Goal: Task Accomplishment & Management: Complete application form

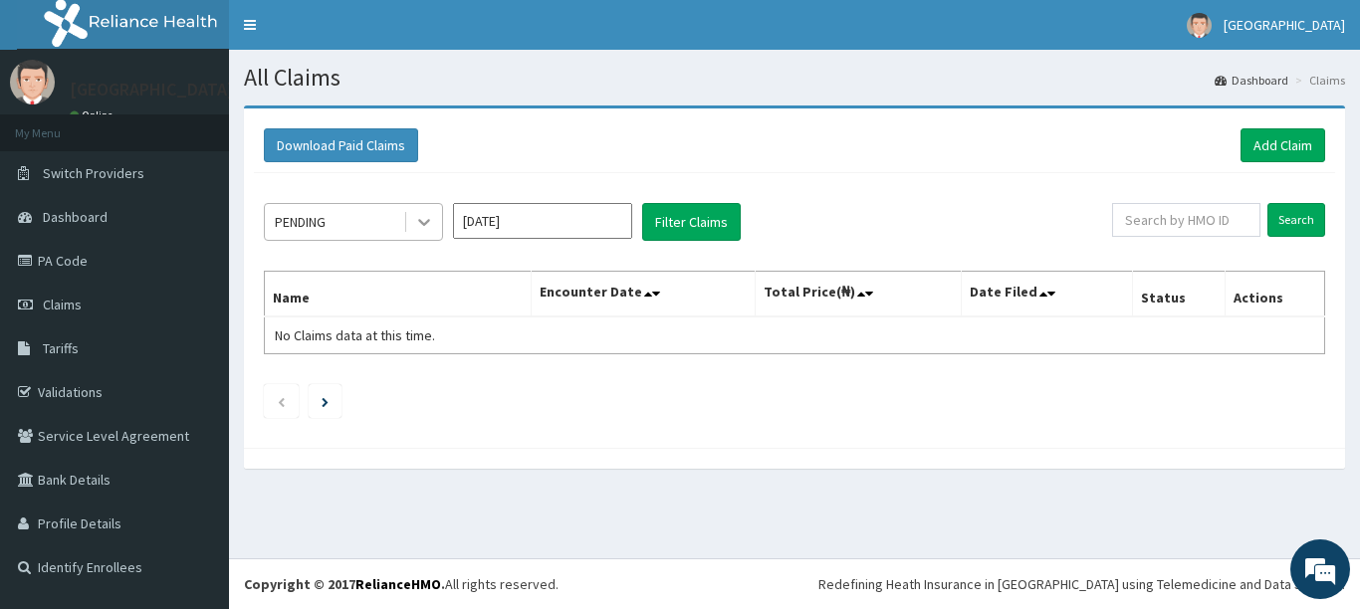
click at [418, 215] on icon at bounding box center [424, 222] width 20 height 20
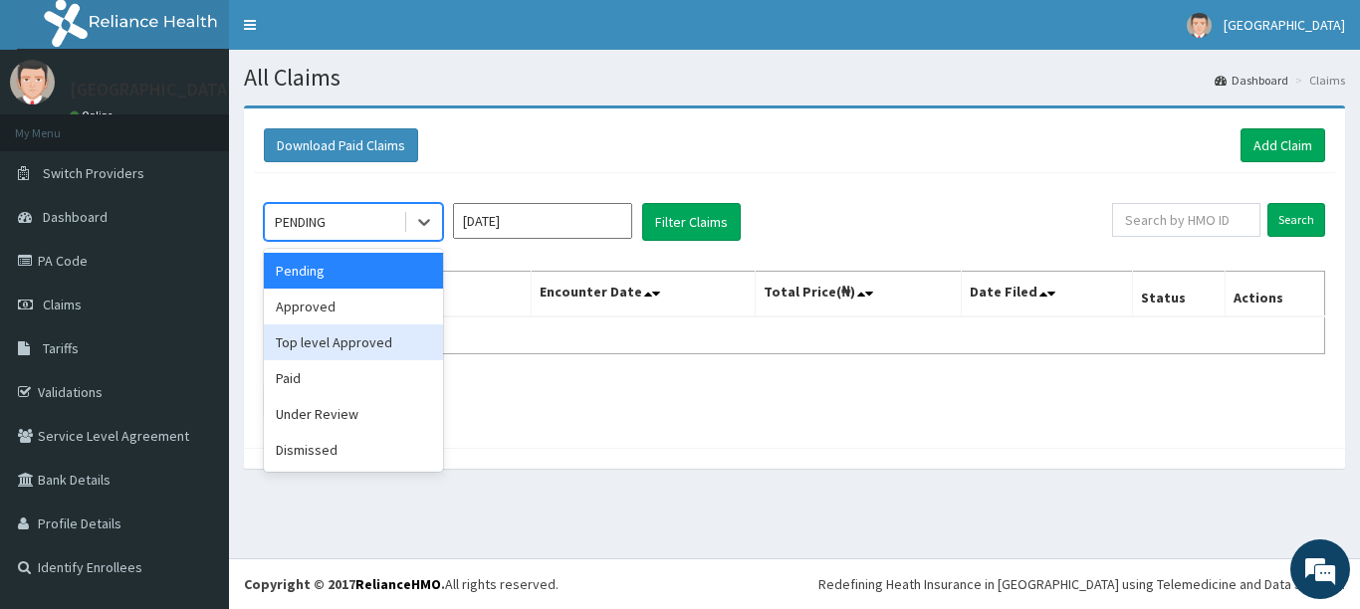
click at [348, 348] on div "Top level Approved" at bounding box center [353, 343] width 179 height 36
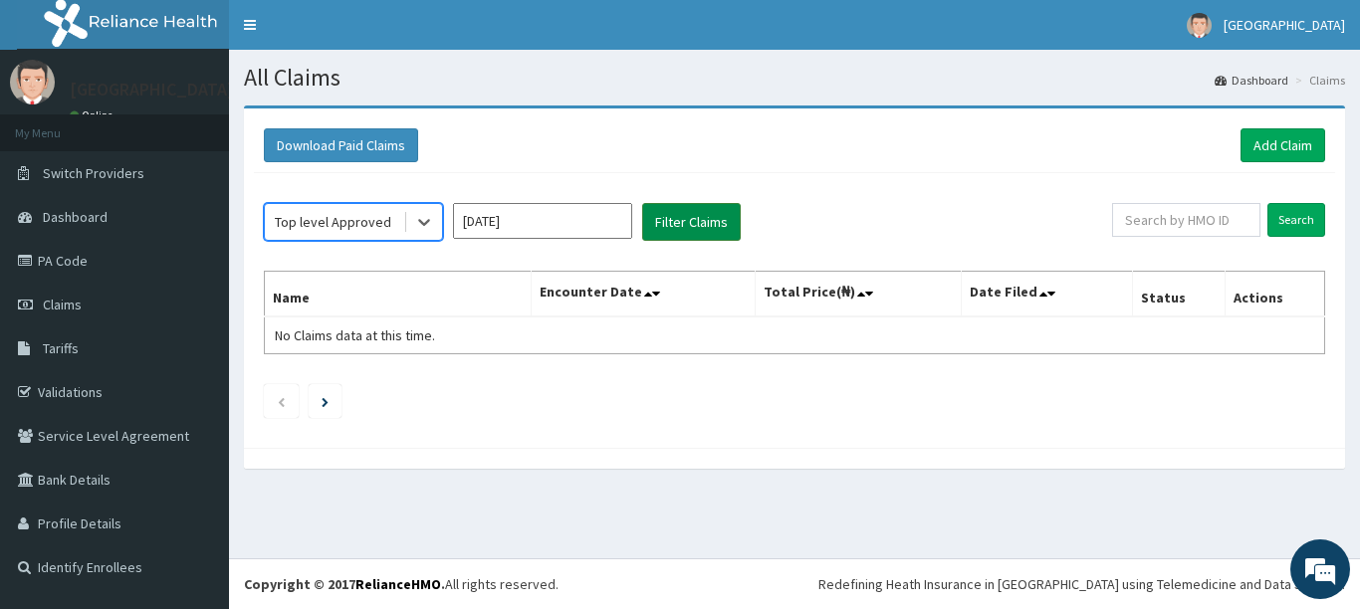
click at [674, 224] on button "Filter Claims" at bounding box center [691, 222] width 99 height 38
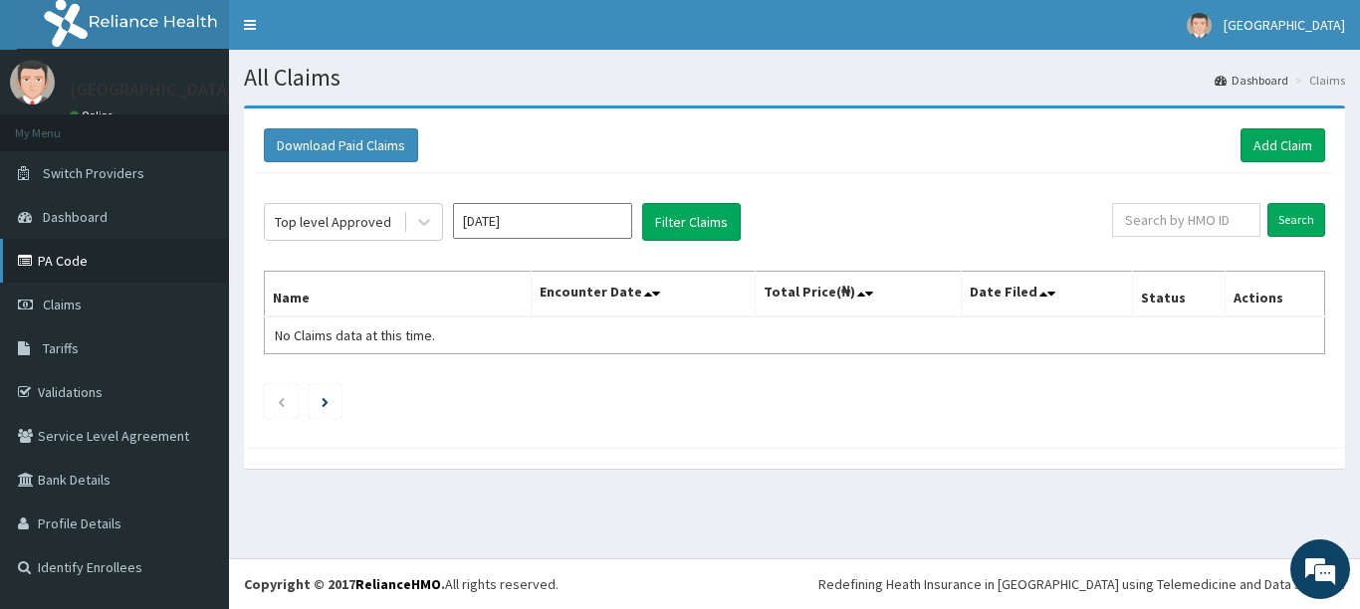
click at [79, 267] on link "PA Code" at bounding box center [114, 261] width 229 height 44
click at [1293, 143] on link "Add Claim" at bounding box center [1283, 145] width 85 height 34
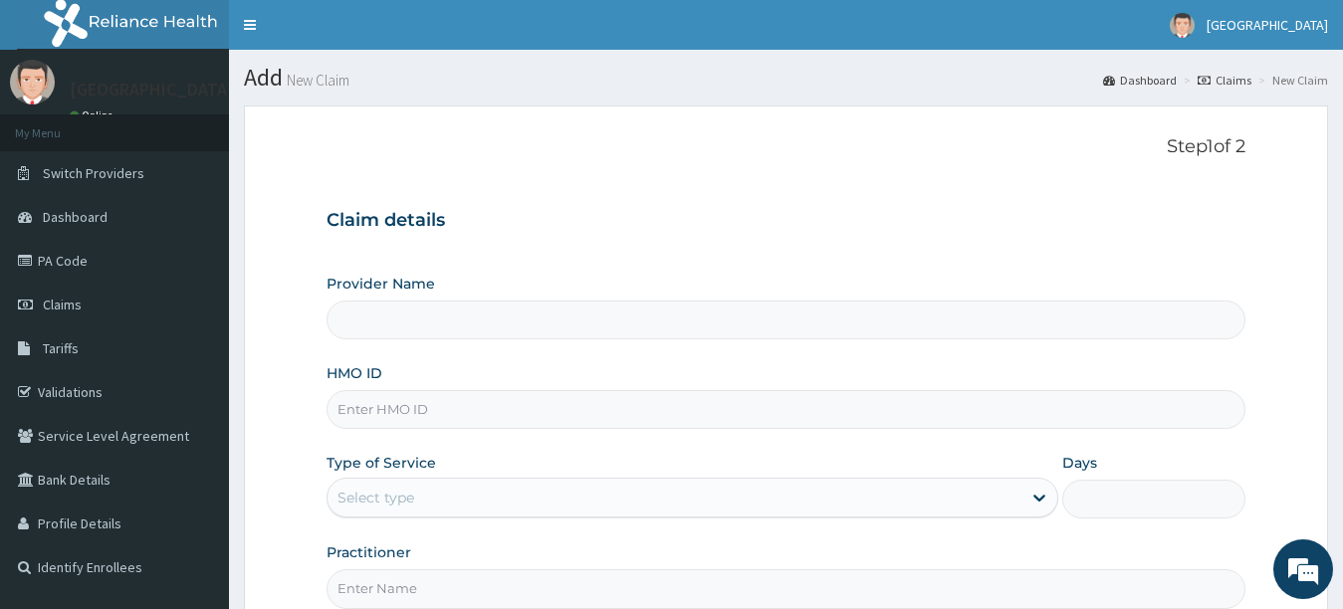
type input "[GEOGRAPHIC_DATA]"
click at [818, 403] on input "HMO ID" at bounding box center [787, 409] width 920 height 39
type input "HPY/10071/A"
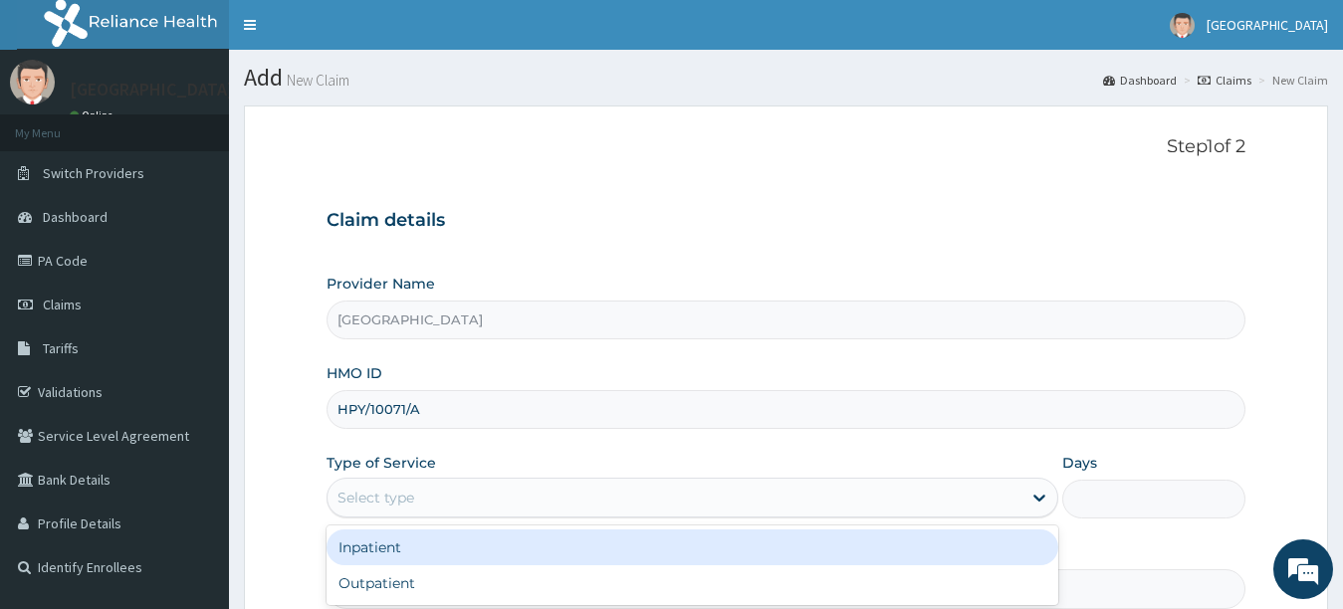
click at [832, 492] on div "Select type" at bounding box center [675, 498] width 695 height 32
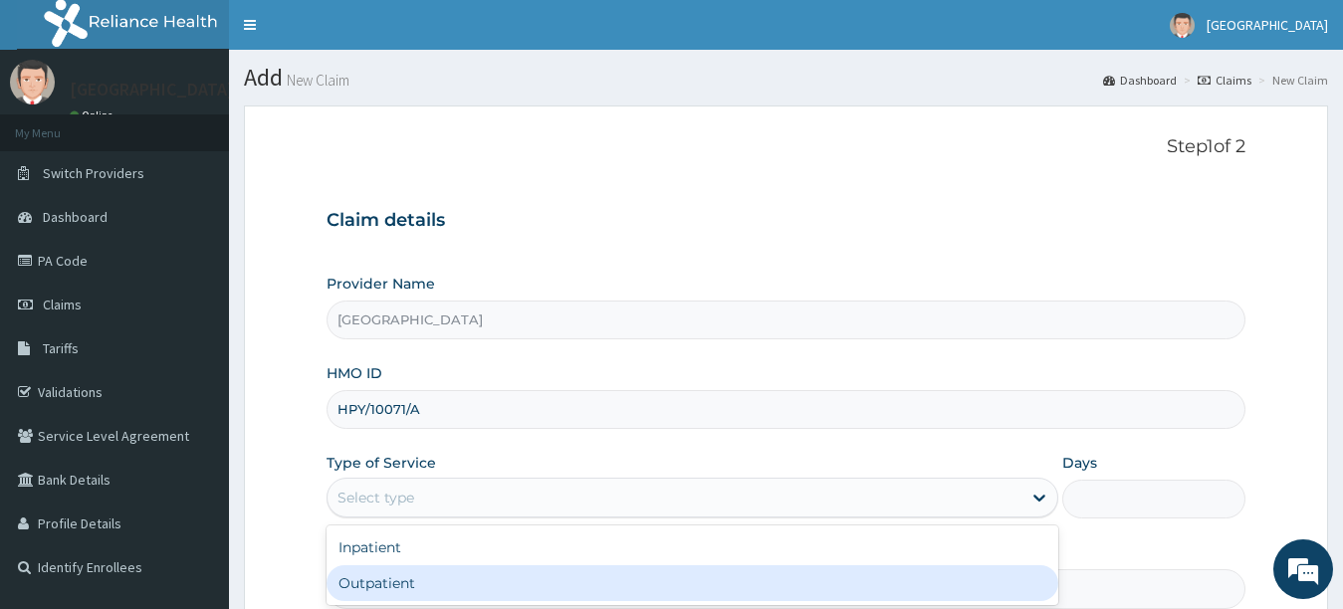
click at [837, 584] on div "Outpatient" at bounding box center [693, 584] width 733 height 36
type input "1"
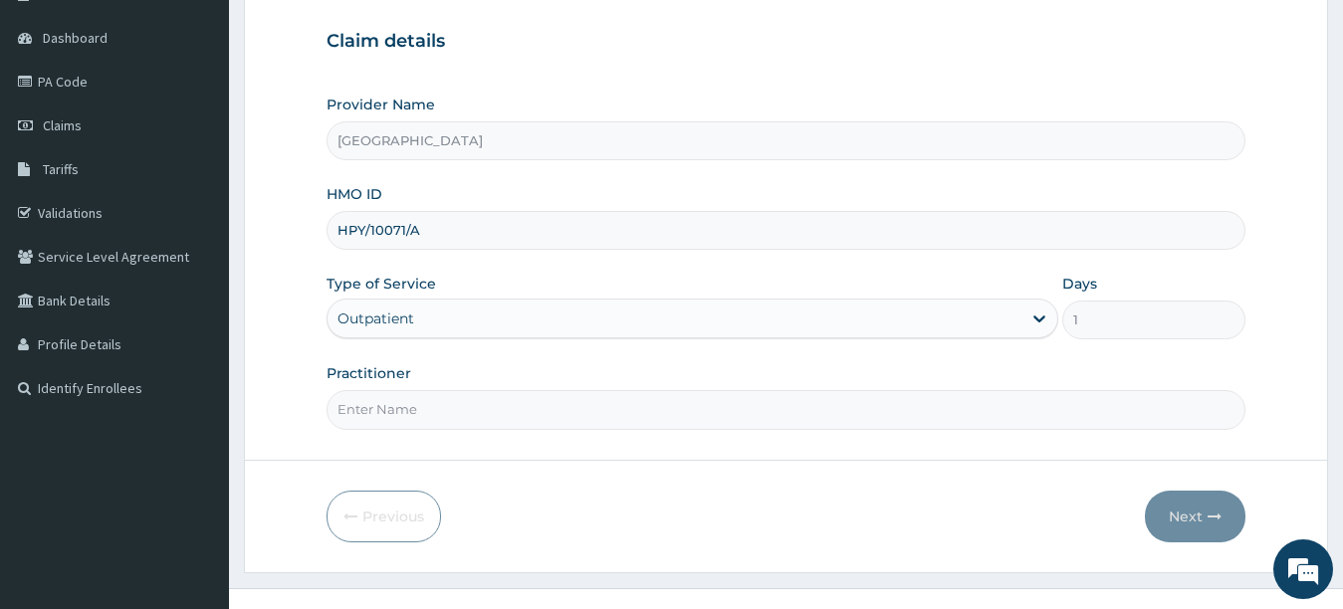
scroll to position [209, 0]
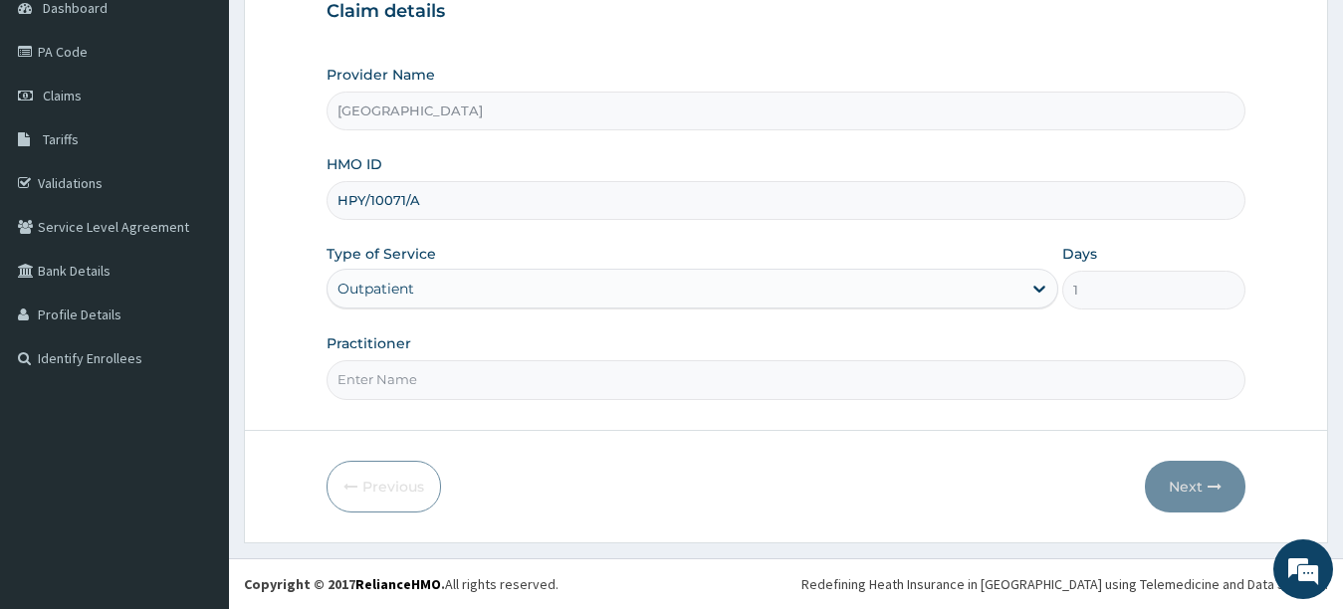
click at [1168, 378] on input "Practitioner" at bounding box center [787, 379] width 920 height 39
type input "PETER"
click at [1187, 472] on button "Next" at bounding box center [1195, 487] width 101 height 52
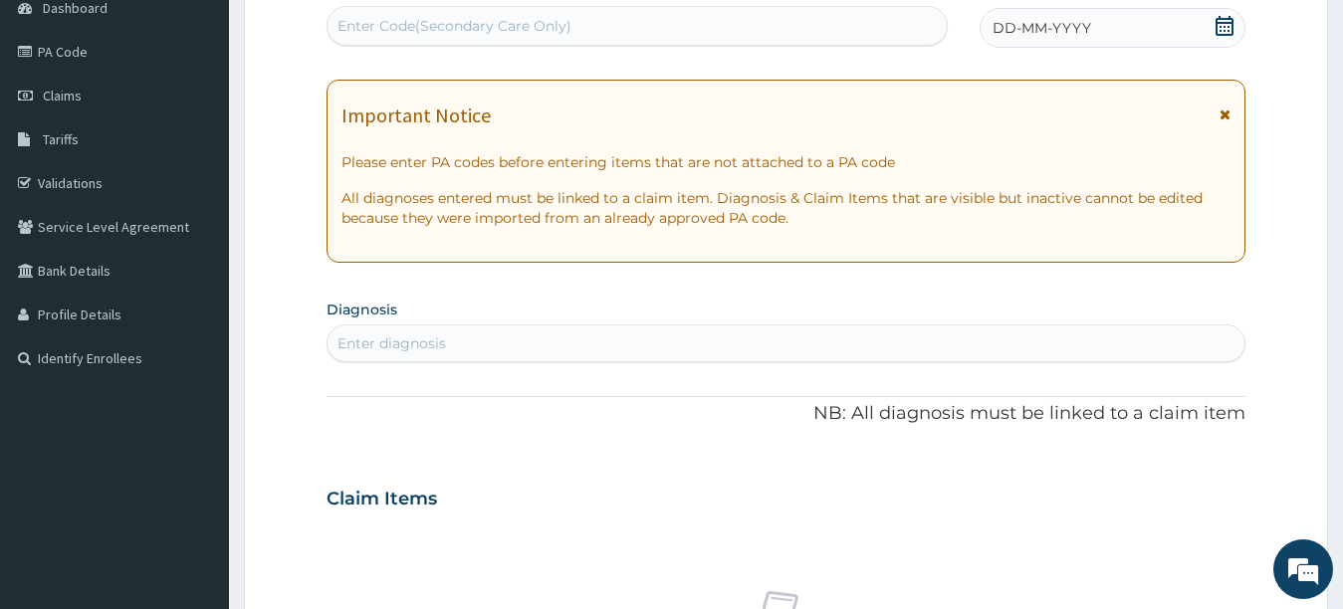
click at [852, 3] on div "PA Code / Prescription Code Enter Code(Secondary Care Only)" at bounding box center [637, 13] width 621 height 65
click at [857, 33] on div "Enter Code(Secondary Care Only)" at bounding box center [637, 26] width 619 height 32
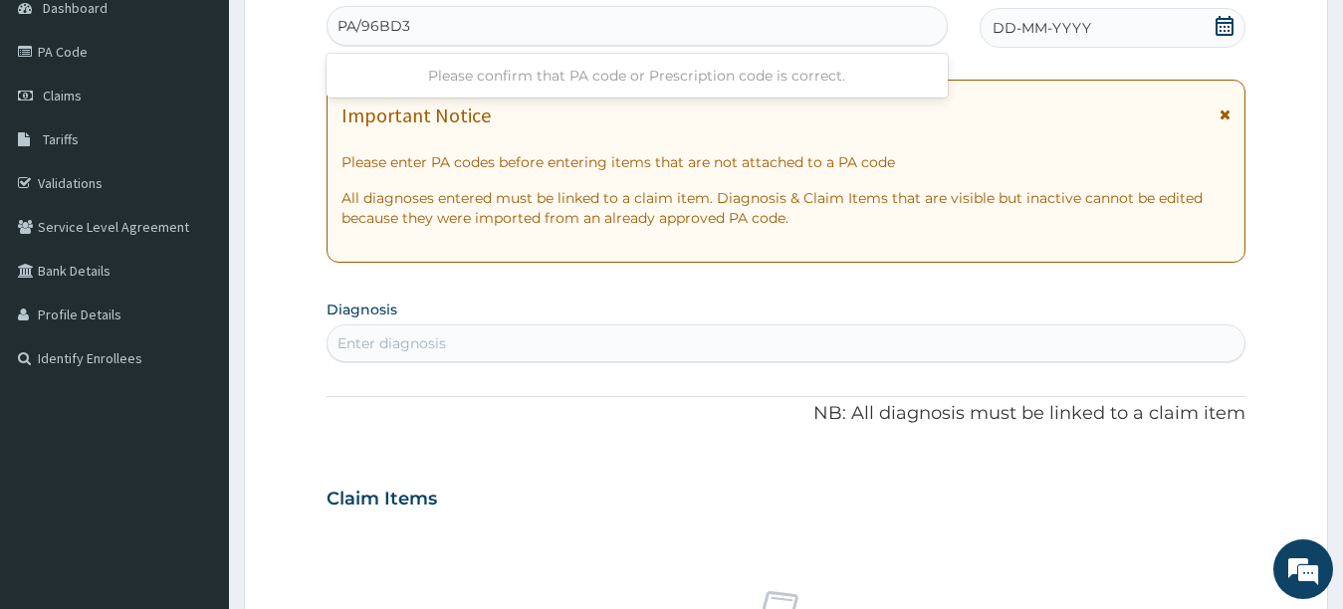
type input "PA/96BD3A"
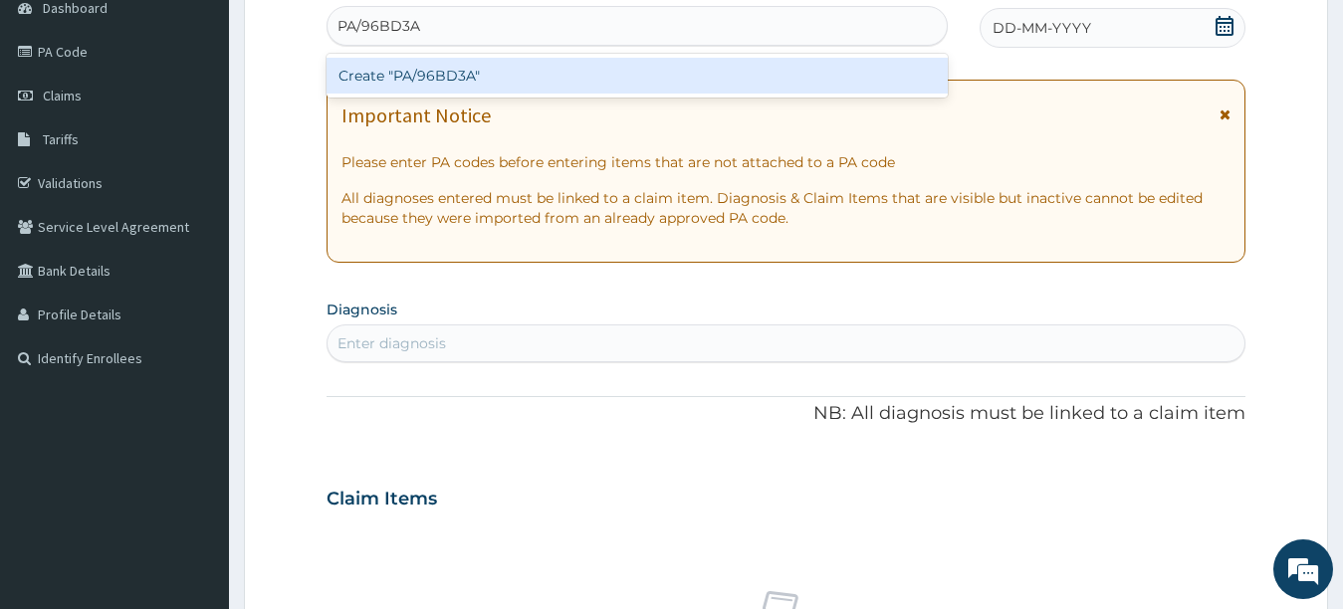
click at [879, 77] on div "Create "PA/96BD3A"" at bounding box center [637, 76] width 621 height 36
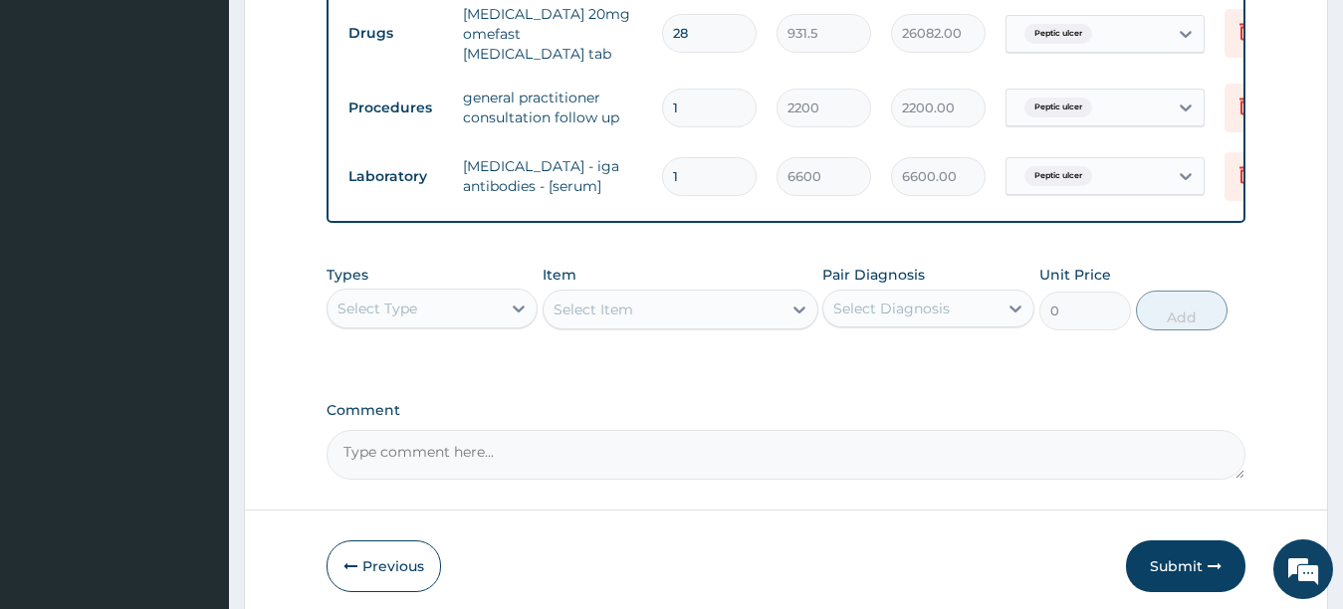
scroll to position [966, 0]
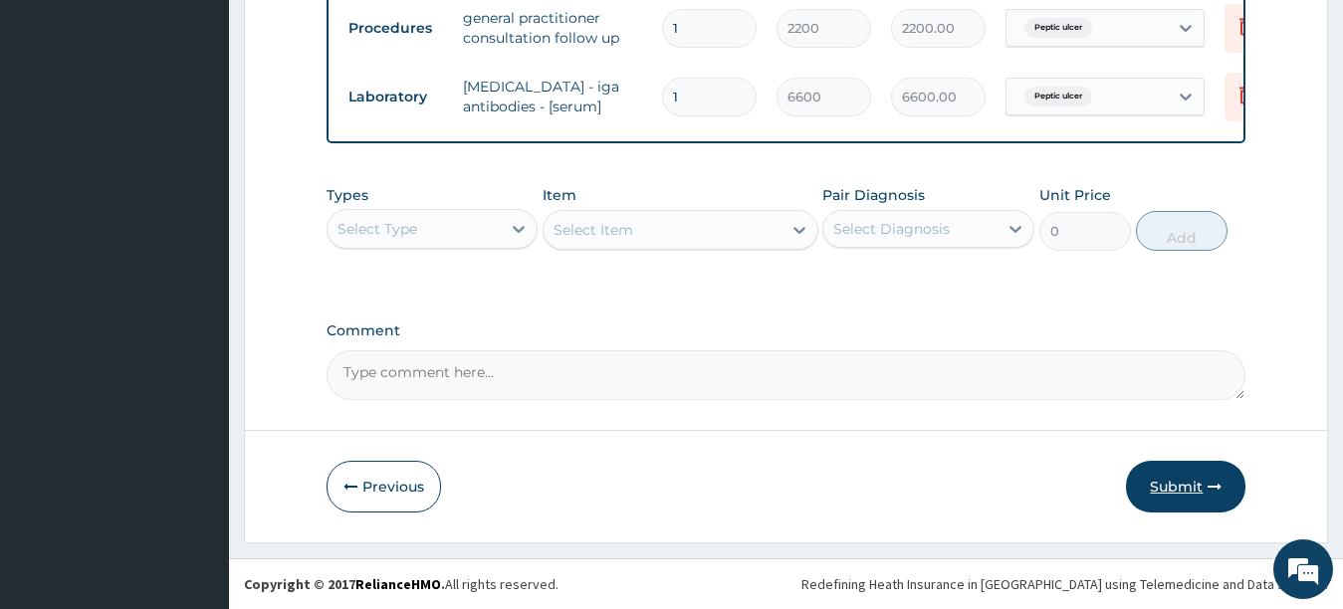
click at [1187, 487] on button "Submit" at bounding box center [1185, 487] width 119 height 52
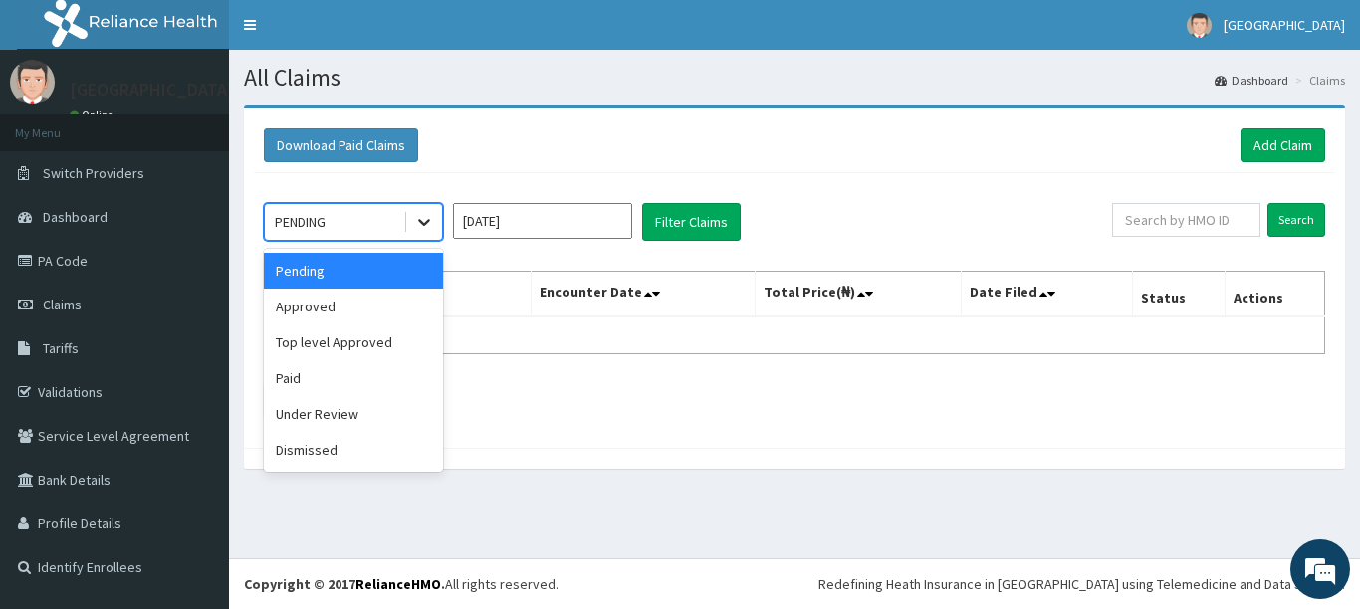
click at [424, 223] on icon at bounding box center [424, 222] width 20 height 20
click at [331, 316] on div "Approved" at bounding box center [353, 307] width 179 height 36
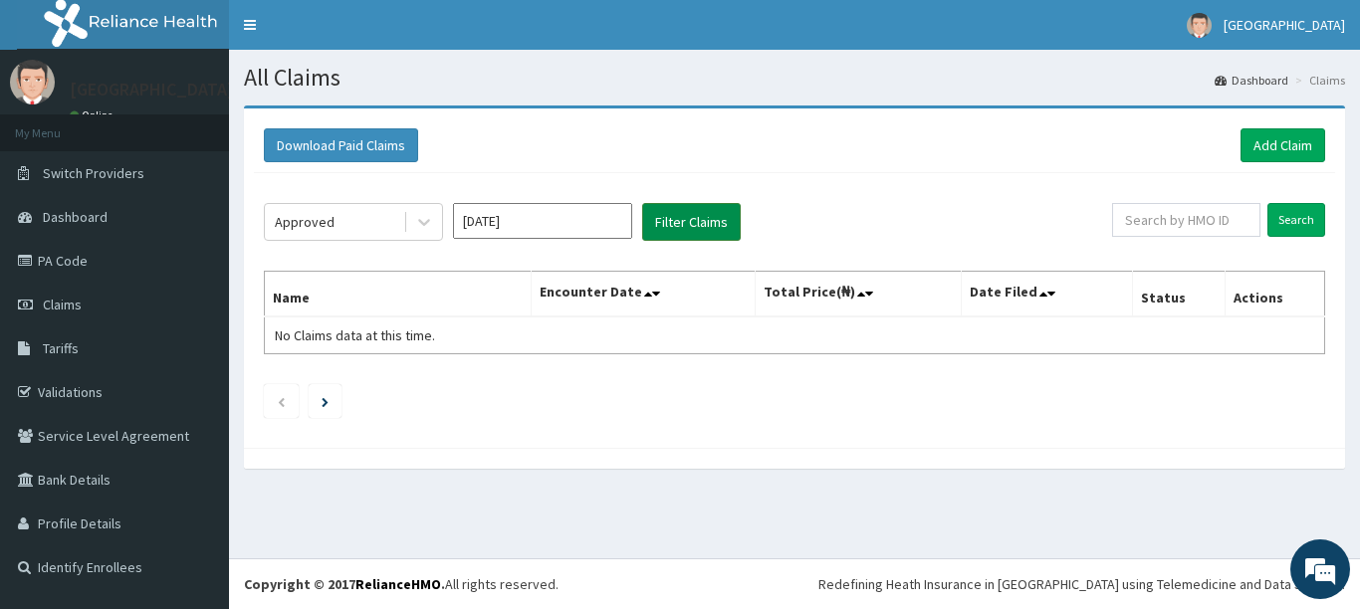
click at [674, 229] on button "Filter Claims" at bounding box center [691, 222] width 99 height 38
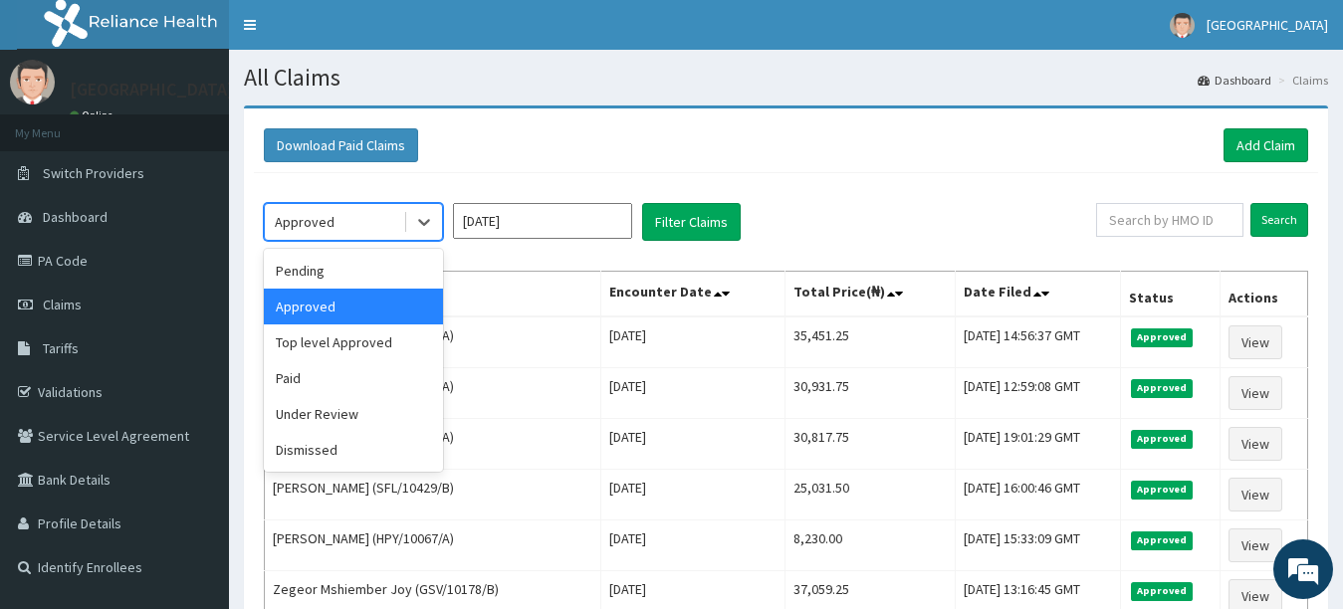
click at [347, 219] on div "Approved" at bounding box center [334, 222] width 138 height 32
click at [331, 413] on div "Under Review" at bounding box center [353, 414] width 179 height 36
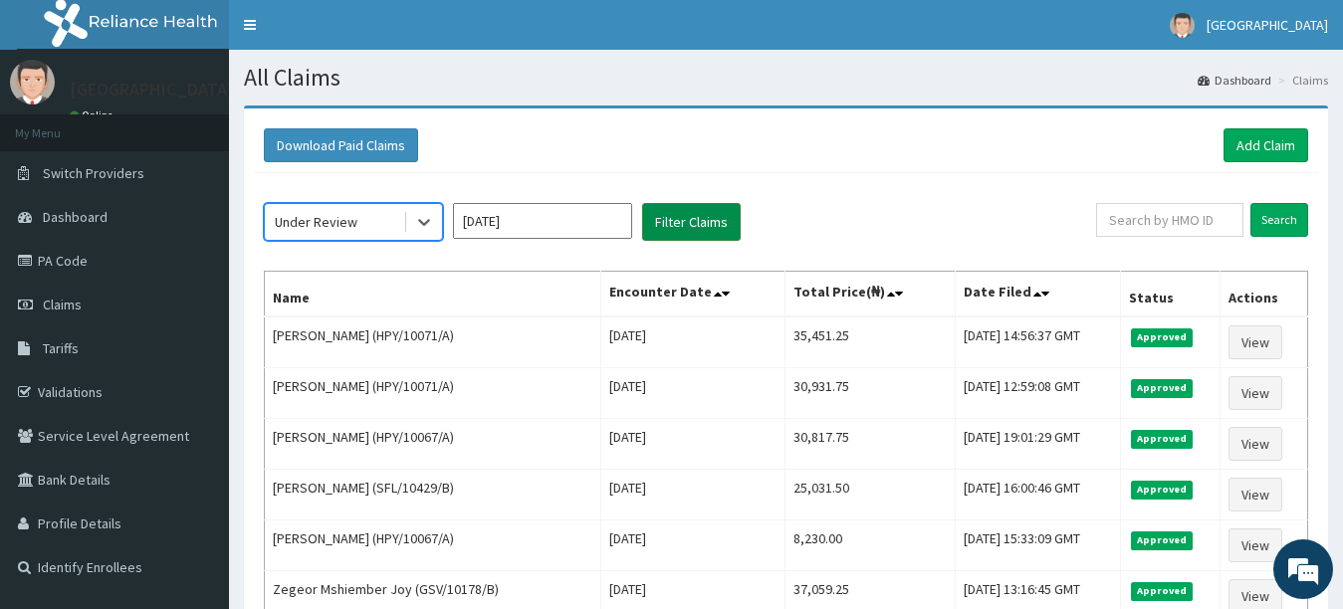
click at [721, 222] on button "Filter Claims" at bounding box center [691, 222] width 99 height 38
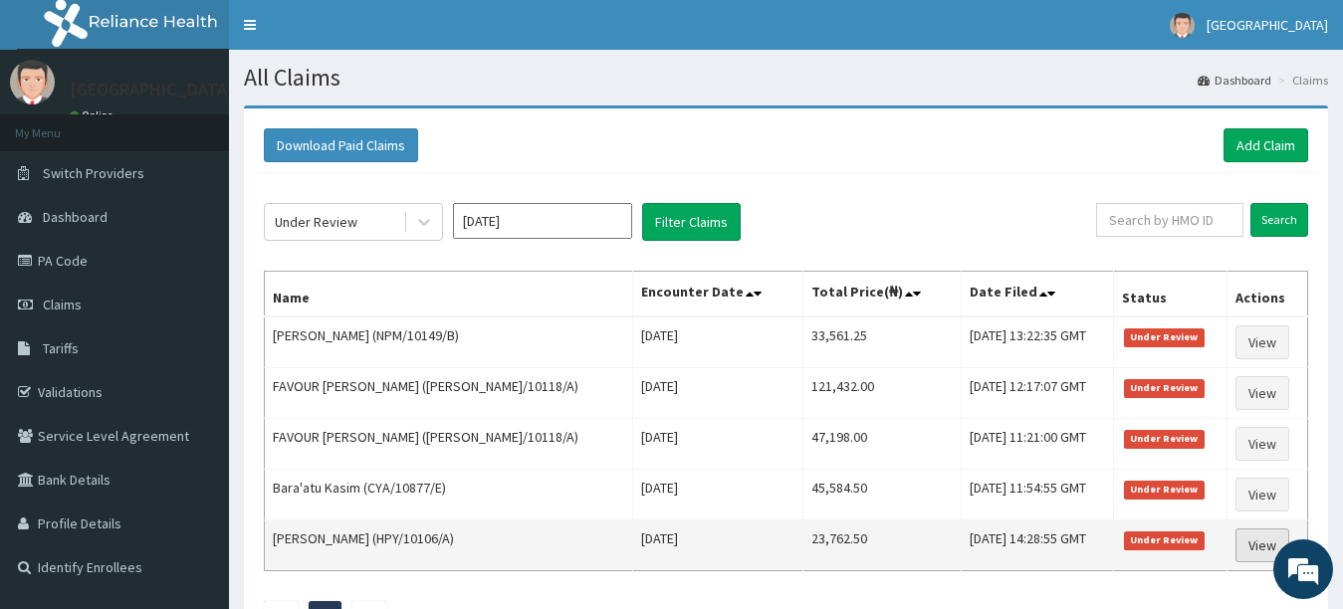
click at [1255, 538] on link "View" at bounding box center [1263, 546] width 54 height 34
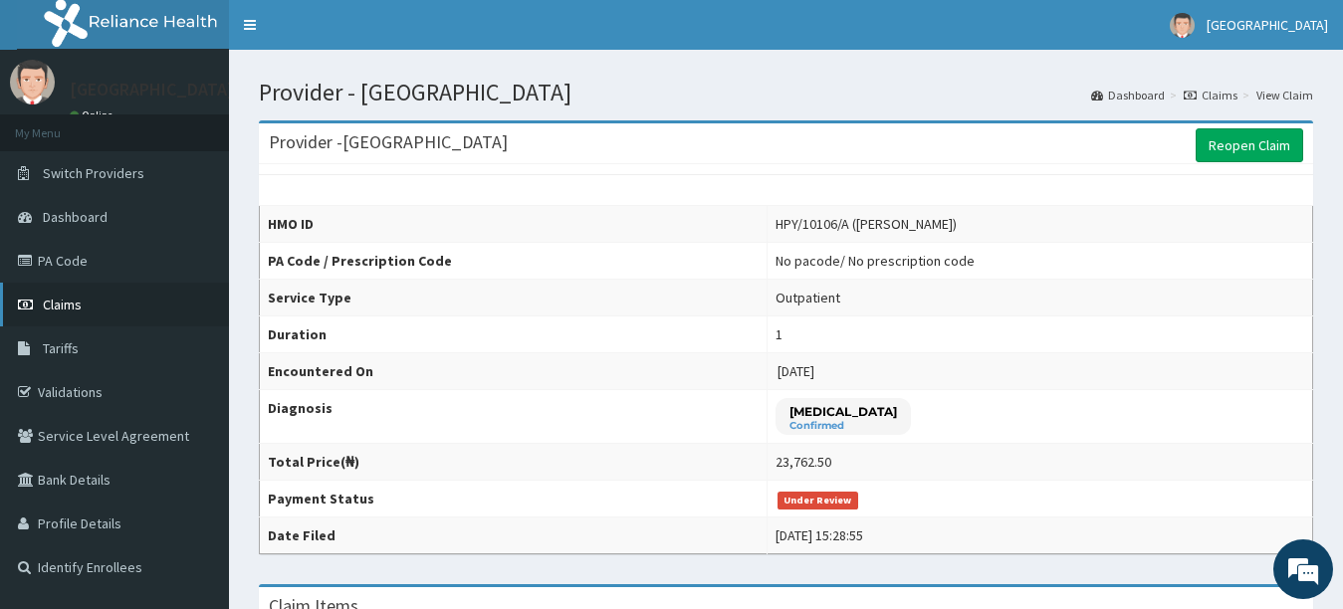
click at [74, 296] on span "Claims" at bounding box center [62, 305] width 39 height 18
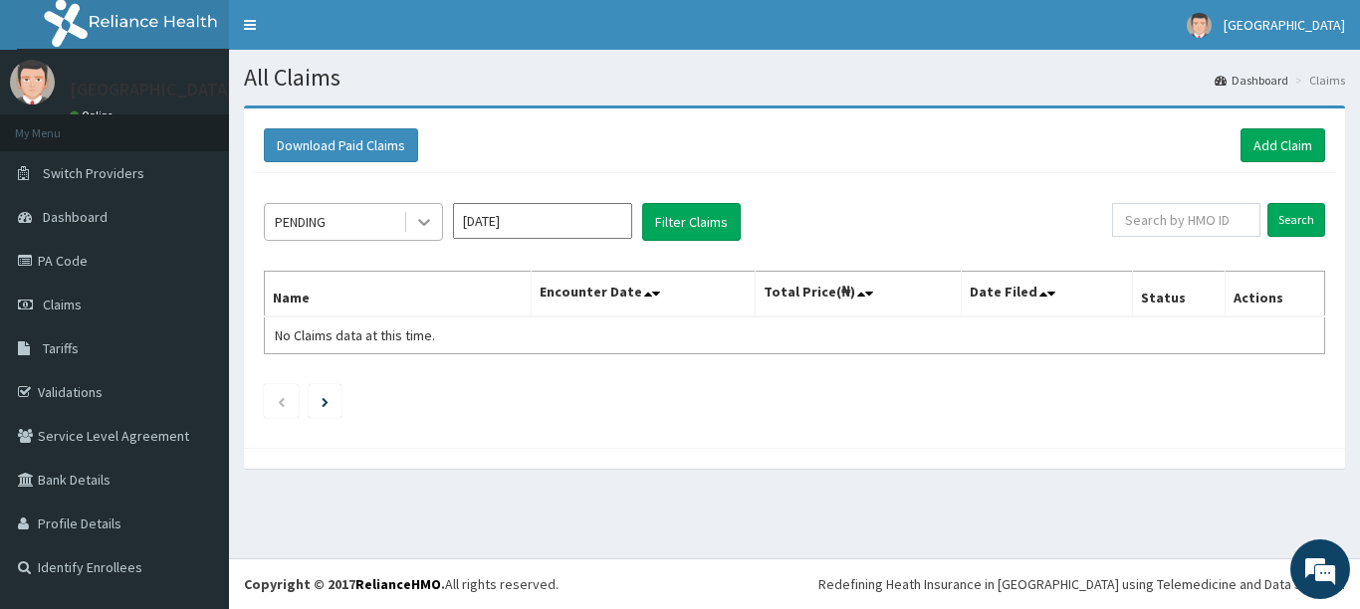
click at [429, 217] on icon at bounding box center [424, 222] width 20 height 20
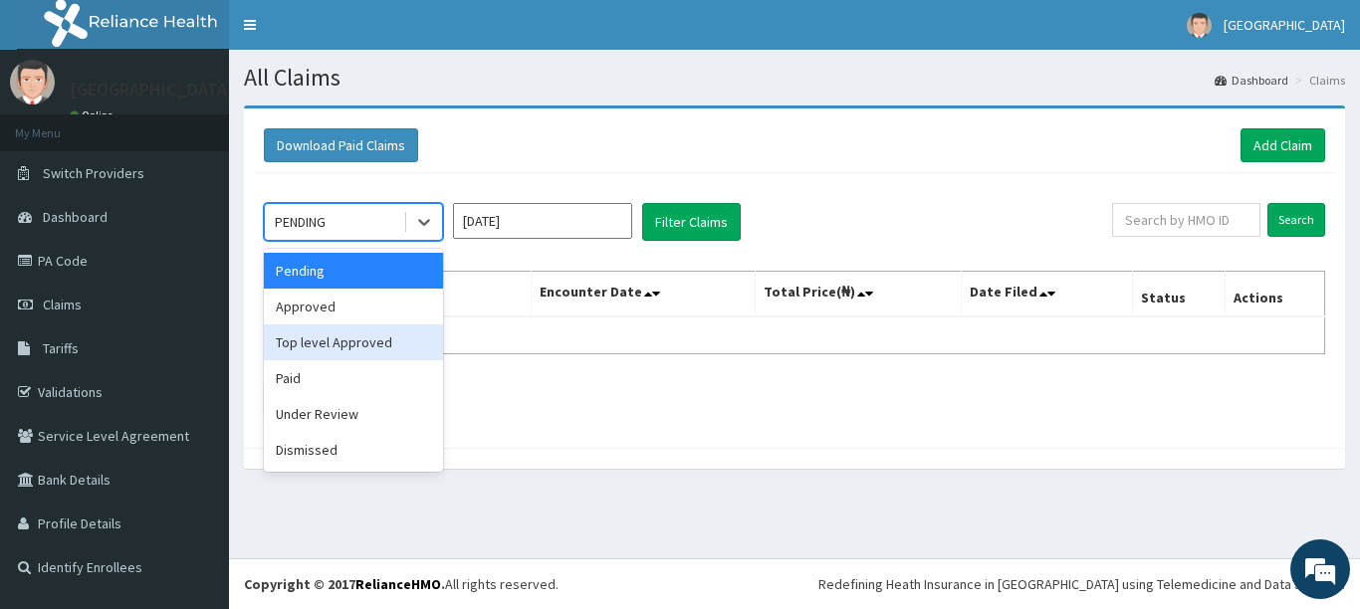
click at [379, 347] on div "Top level Approved" at bounding box center [353, 343] width 179 height 36
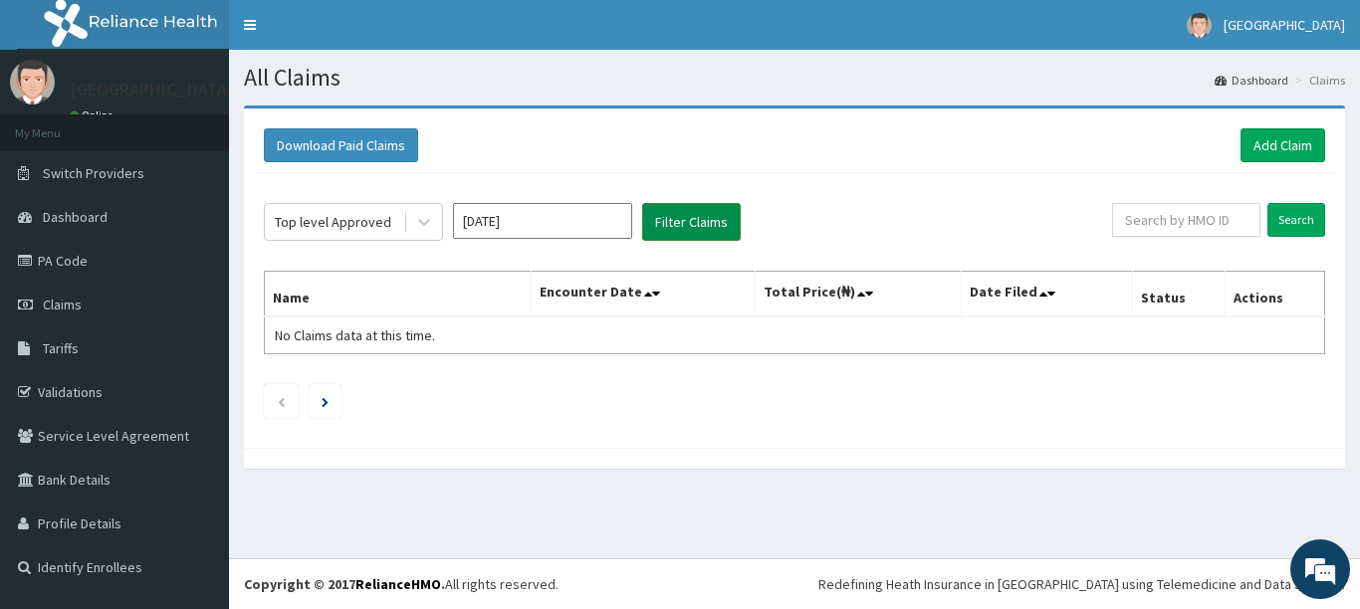
click at [690, 213] on button "Filter Claims" at bounding box center [691, 222] width 99 height 38
click at [414, 217] on icon at bounding box center [424, 222] width 20 height 20
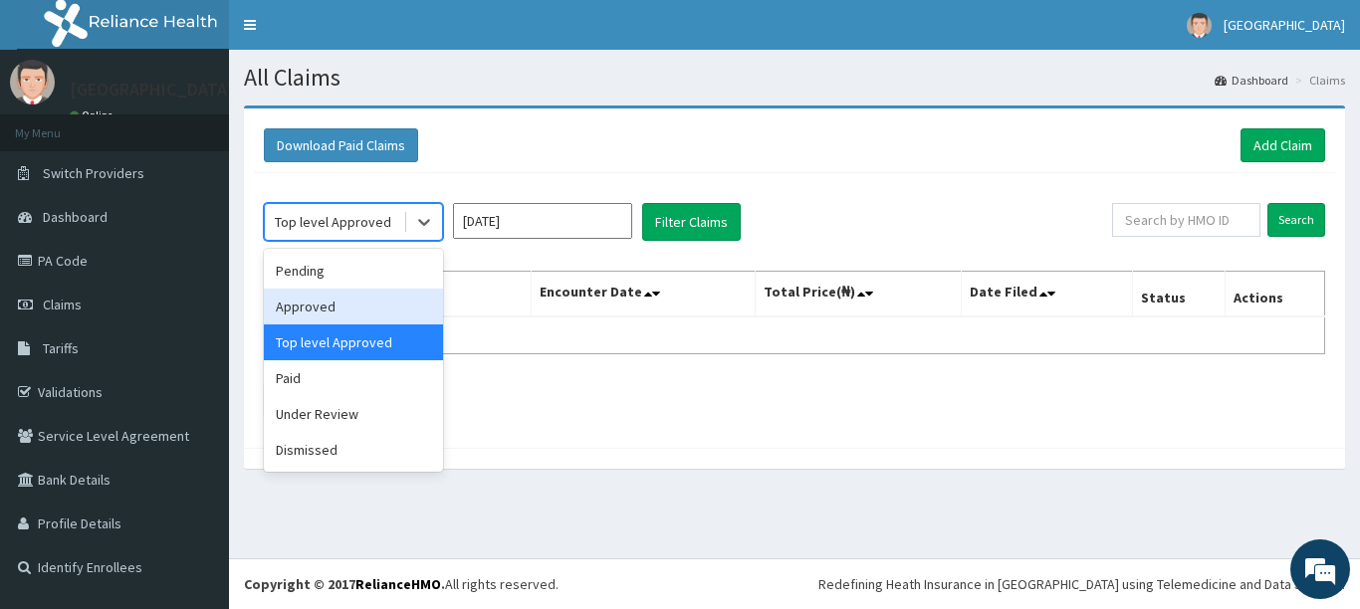
click at [360, 310] on div "Approved" at bounding box center [353, 307] width 179 height 36
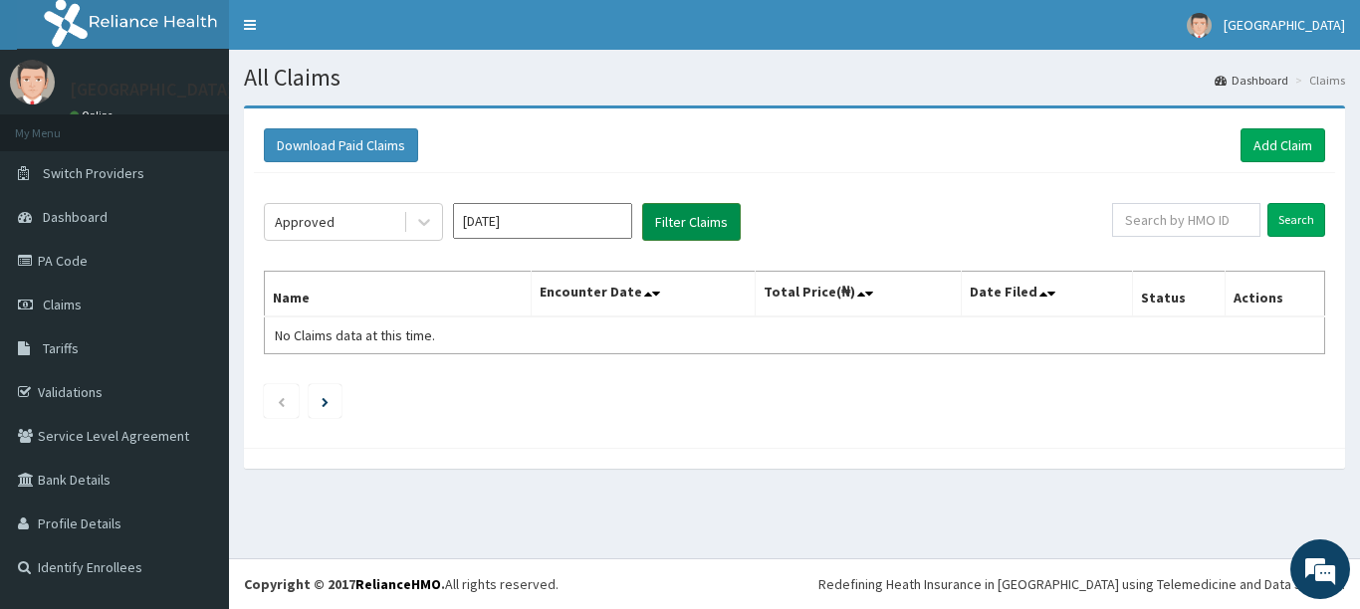
click at [700, 225] on button "Filter Claims" at bounding box center [691, 222] width 99 height 38
